Goal: Task Accomplishment & Management: Use online tool/utility

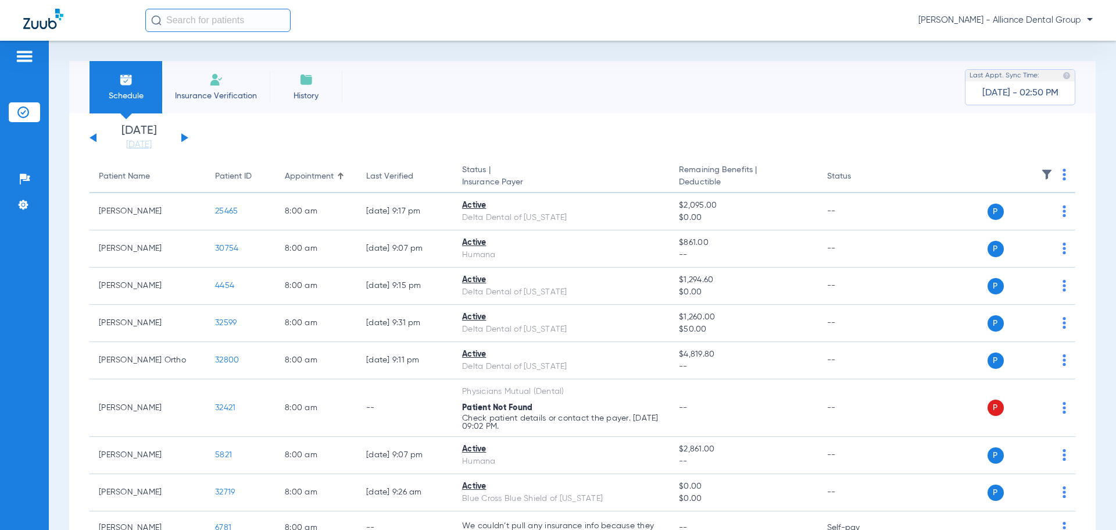
click at [234, 95] on span "Insurance Verification" at bounding box center [216, 96] width 90 height 12
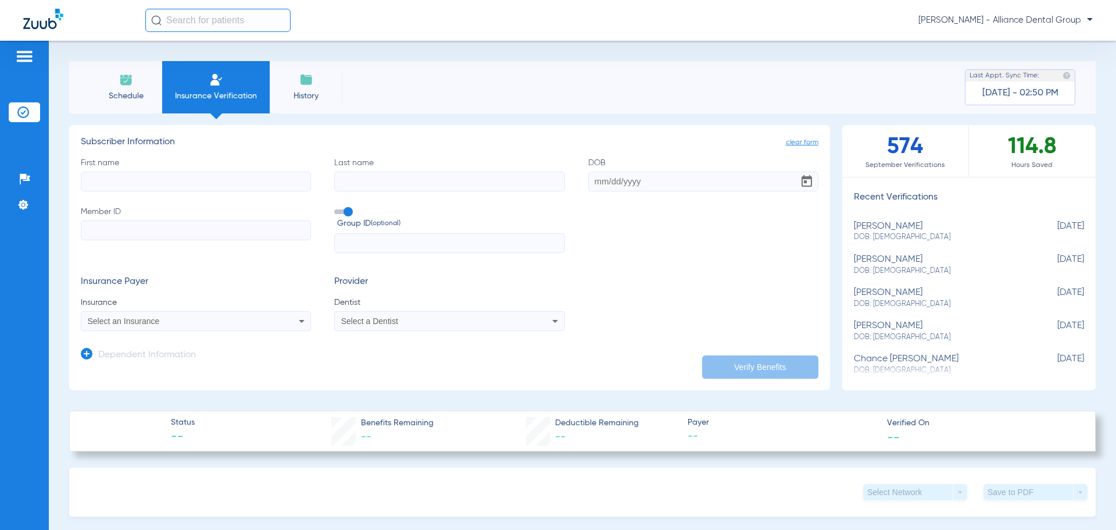
click at [212, 176] on input "First name" at bounding box center [196, 182] width 230 height 20
type input "[US_STATE]"
type input "[PERSON_NAME]"
click at [595, 183] on input "DOB Required" at bounding box center [703, 182] width 230 height 20
type input "[DATE]"
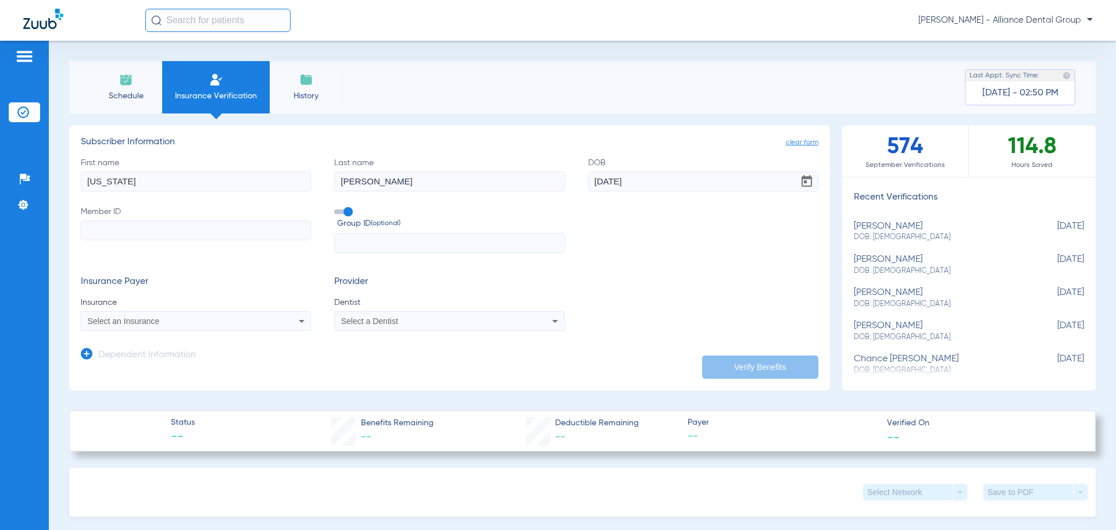
click at [158, 230] on input "Member ID" at bounding box center [196, 230] width 230 height 20
click at [166, 226] on input "Member ID Required" at bounding box center [196, 230] width 230 height 20
type input "987092990"
click at [296, 323] on icon at bounding box center [302, 321] width 14 height 14
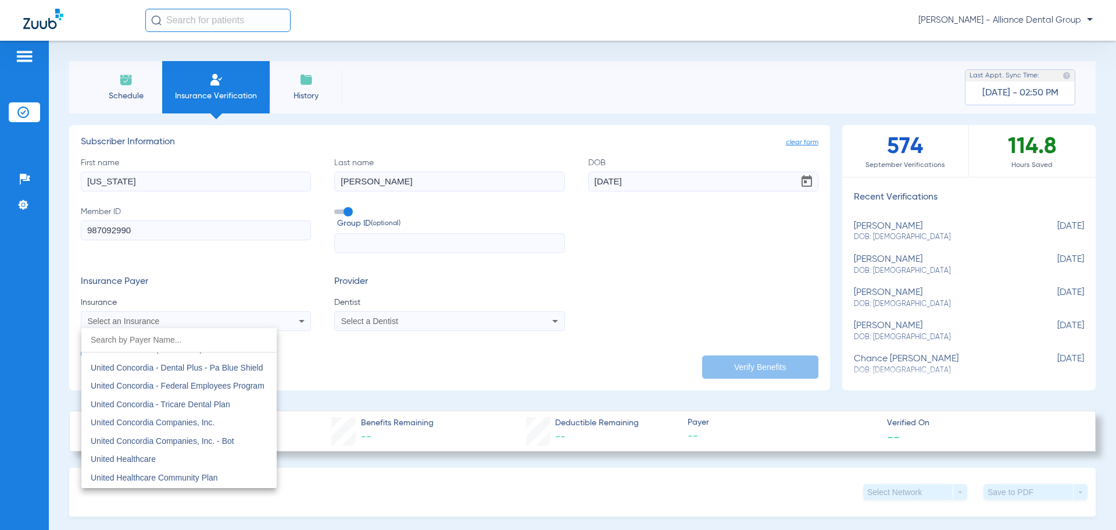
scroll to position [6802, 0]
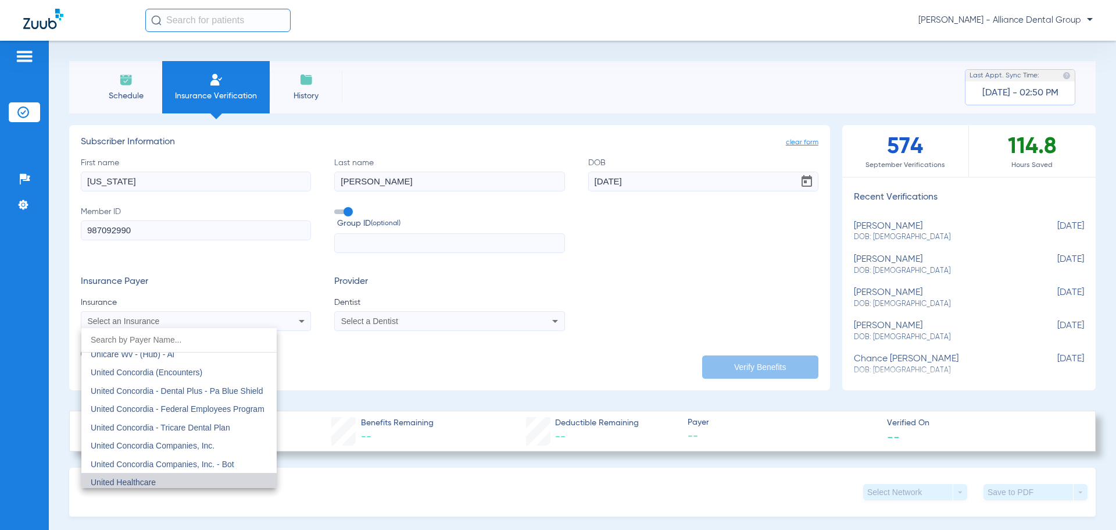
click at [204, 478] on mat-option "United Healthcare" at bounding box center [178, 482] width 195 height 19
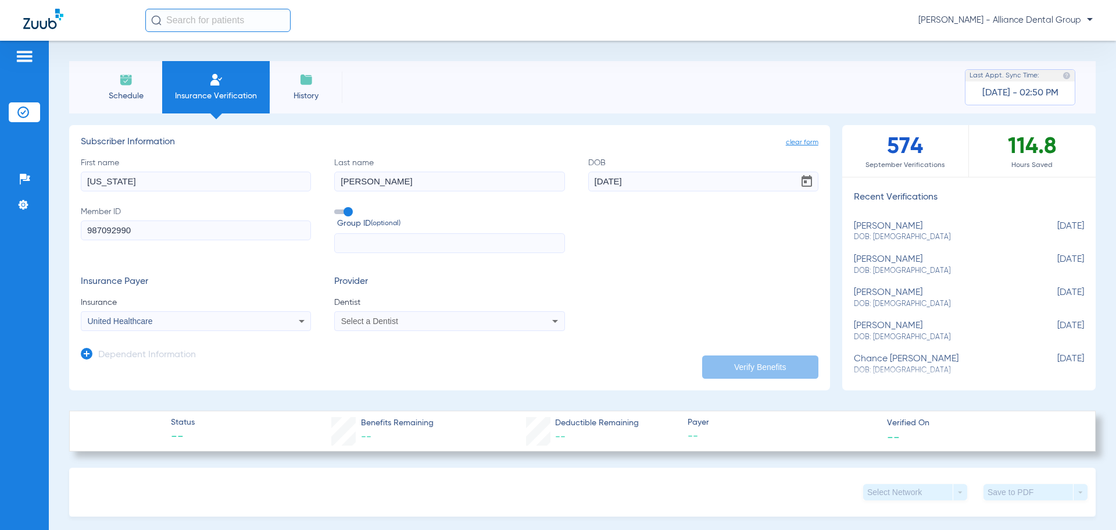
click at [549, 323] on icon at bounding box center [555, 321] width 14 height 14
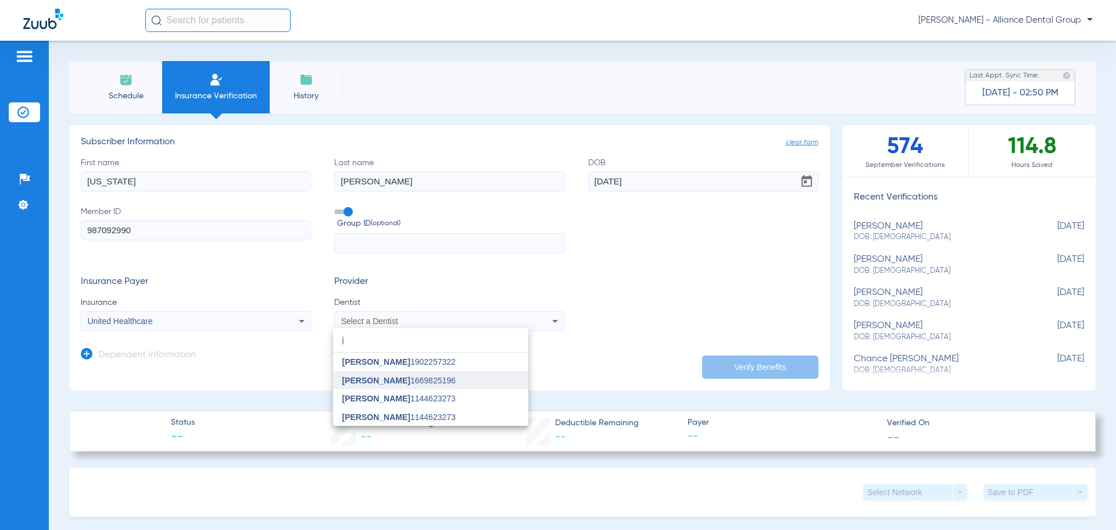
type input "j"
click at [383, 379] on span "[PERSON_NAME]" at bounding box center [376, 380] width 68 height 9
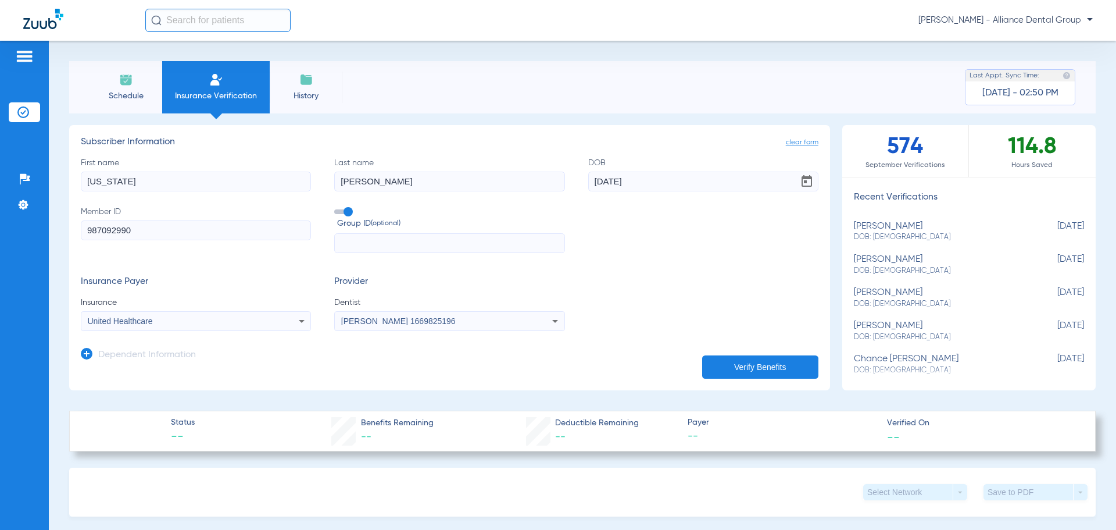
click at [741, 365] on button "Verify Benefits" at bounding box center [760, 366] width 116 height 23
